Goal: Download file/media

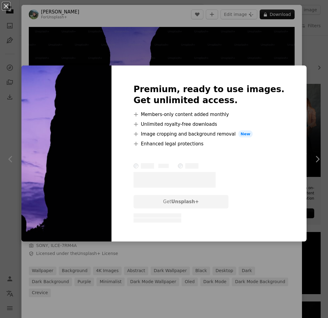
scroll to position [293, 0]
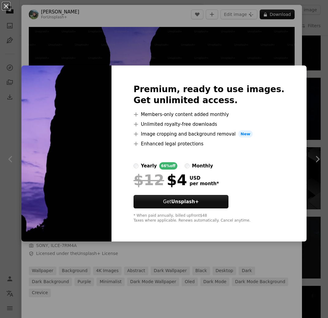
click at [211, 44] on div "An X shape Premium, ready to use images. Get unlimited access. A plus sign Memb…" at bounding box center [164, 159] width 328 height 318
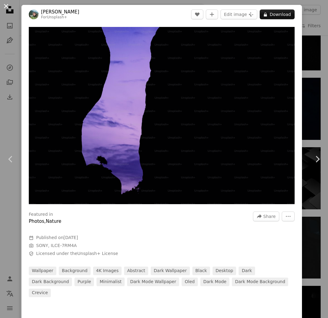
click at [6, 5] on button "An X shape" at bounding box center [5, 5] width 7 height 7
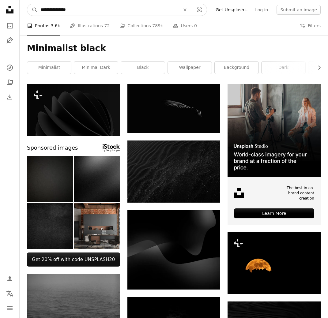
click at [84, 7] on input "**********" at bounding box center [108, 10] width 141 height 12
type input "**********"
click at [32, 10] on button "A magnifying glass" at bounding box center [32, 10] width 10 height 12
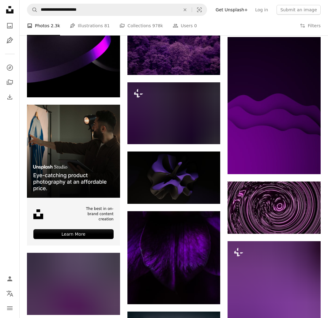
scroll to position [1046, 0]
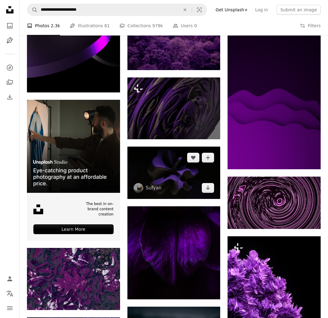
click at [171, 166] on img at bounding box center [174, 173] width 93 height 52
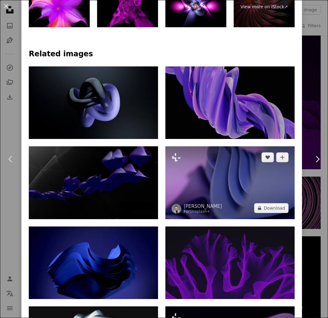
scroll to position [365, 0]
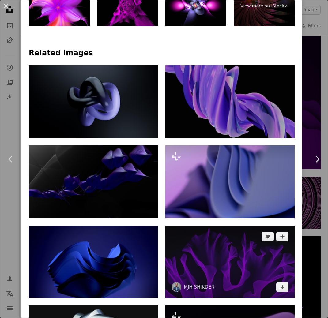
click at [217, 226] on img at bounding box center [230, 262] width 129 height 73
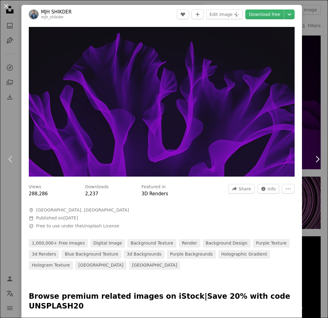
click at [324, 37] on div "An X shape Chevron left Chevron right MJH [PERSON_NAME] mjh_shikder A heart A p…" at bounding box center [164, 159] width 328 height 318
